Goal: Information Seeking & Learning: Learn about a topic

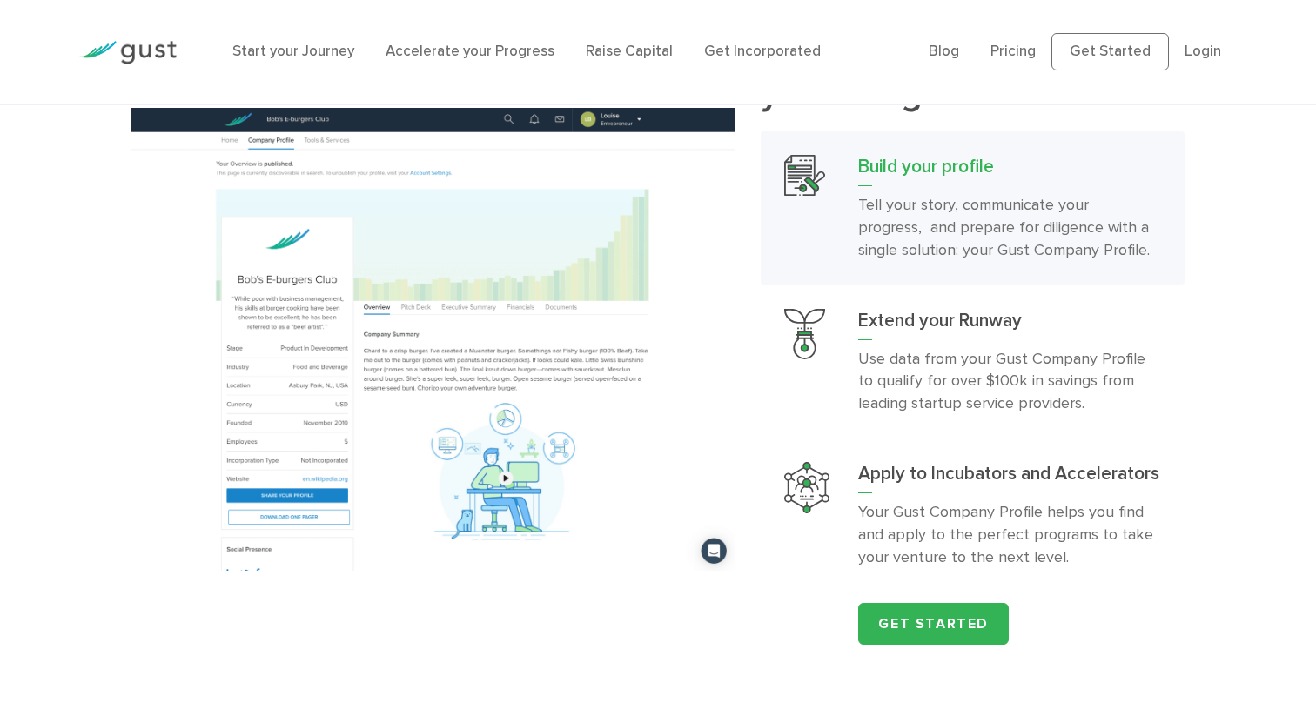
scroll to position [1775, 0]
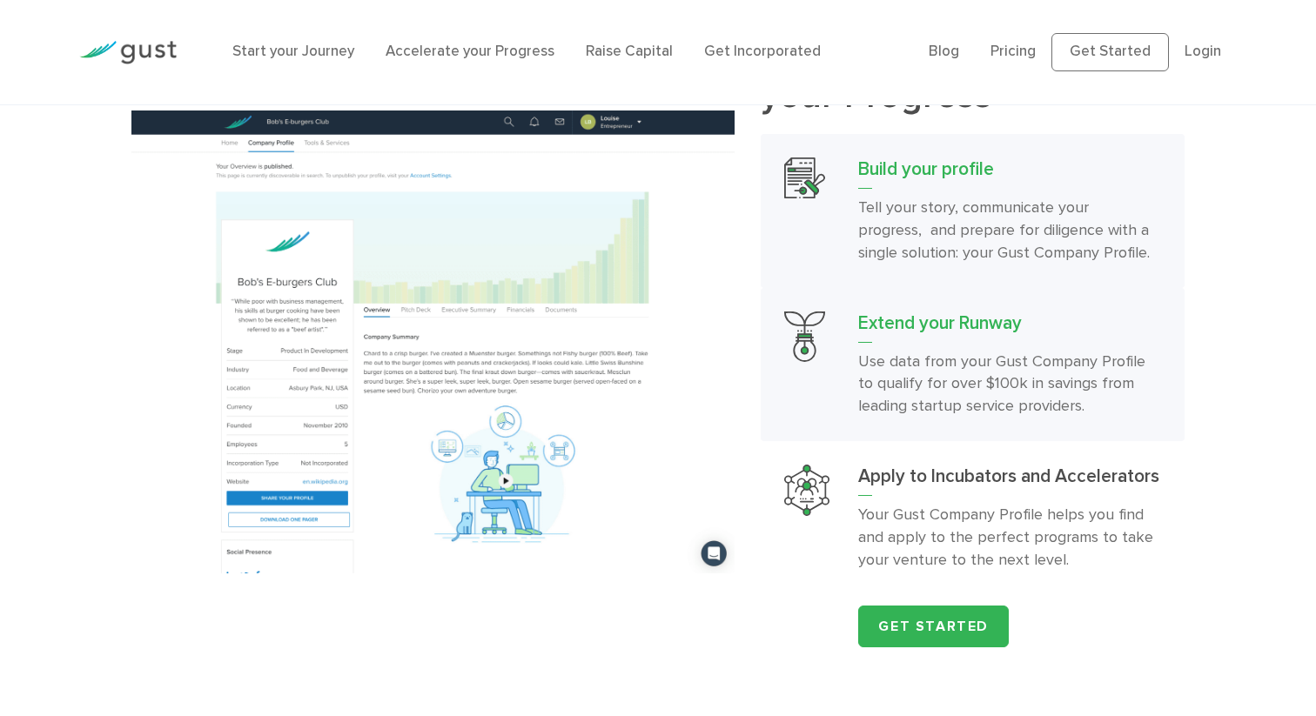
click at [935, 399] on p "Use data from your Gust Company Profile to qualify for over $100k in savings fr…" at bounding box center [1009, 385] width 303 height 68
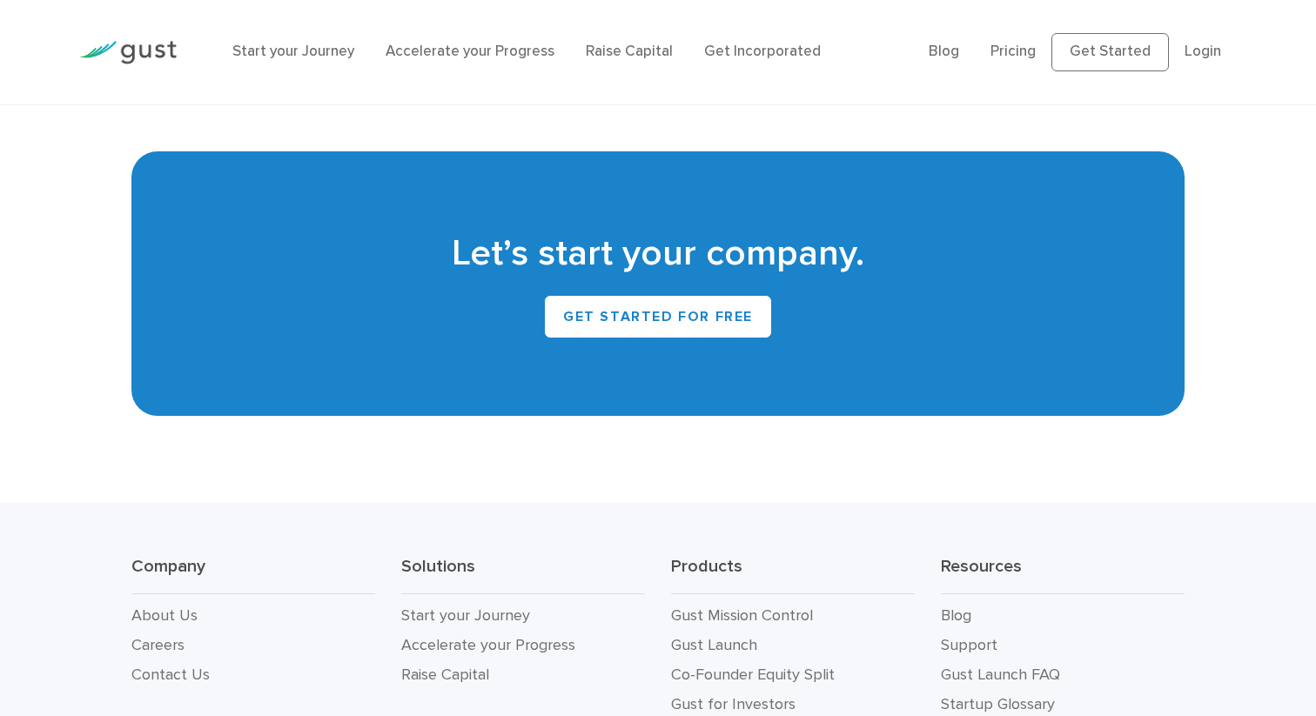
scroll to position [7926, 0]
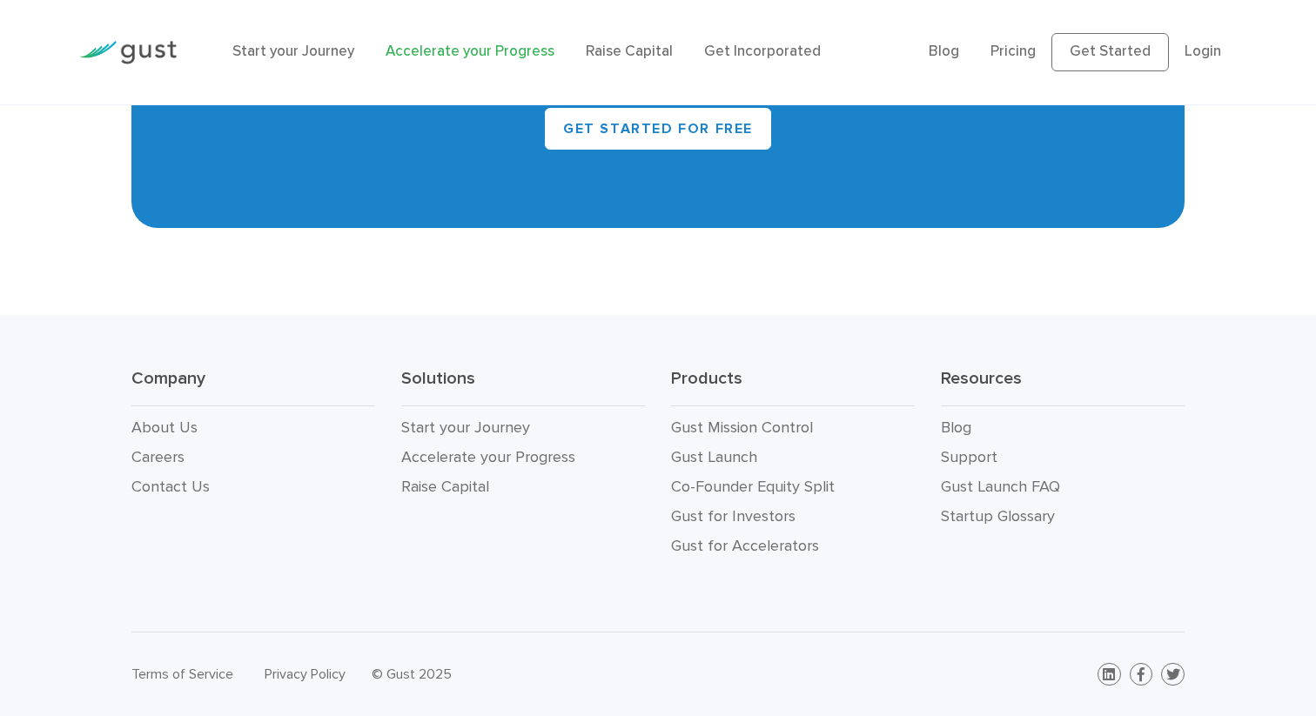
click at [489, 44] on link "Accelerate your Progress" at bounding box center [470, 51] width 169 height 17
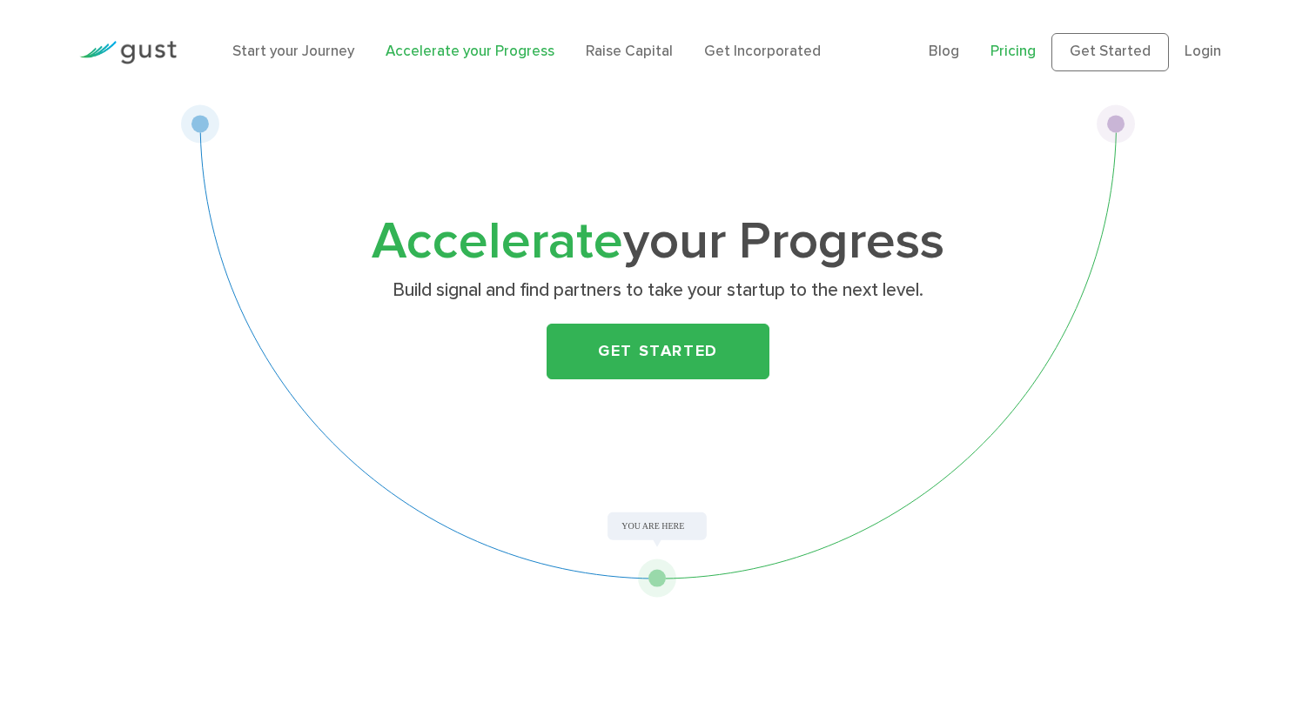
click at [1036, 59] on link "Pricing" at bounding box center [1012, 51] width 45 height 17
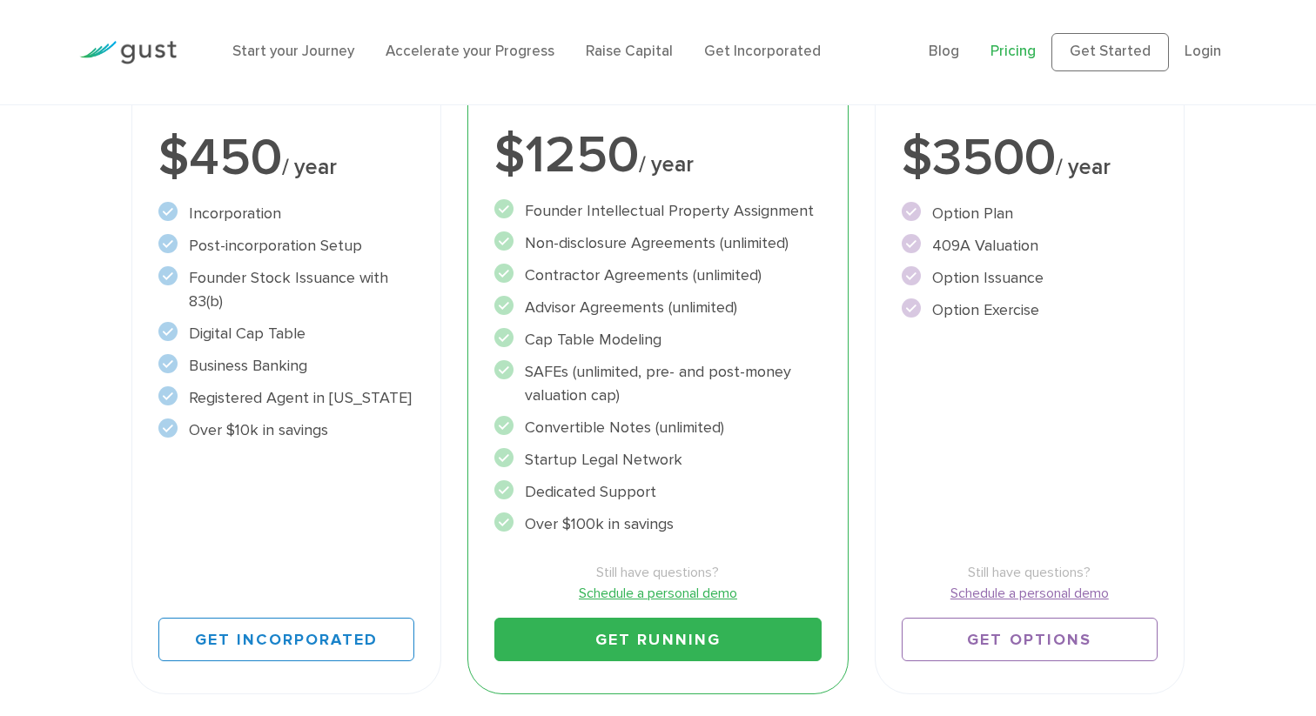
scroll to position [418, 0]
